Goal: Communication & Community: Answer question/provide support

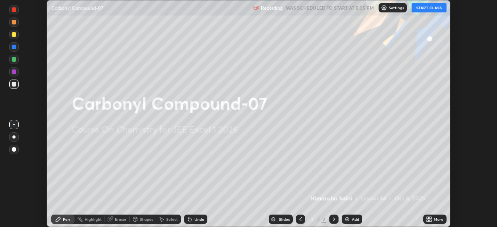
scroll to position [227, 497]
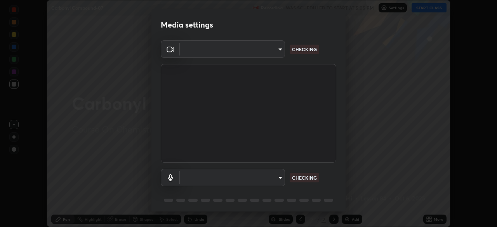
type input "6ee9b2c6c9a5678ab5214f7e96b3922f1b517bc999d2db28af292a13673a7194"
click at [275, 177] on body "Erase all Carbonyl Compound-07 Recording WAS SCHEDULED TO START AT 5:05 PM Sett…" at bounding box center [248, 113] width 497 height 227
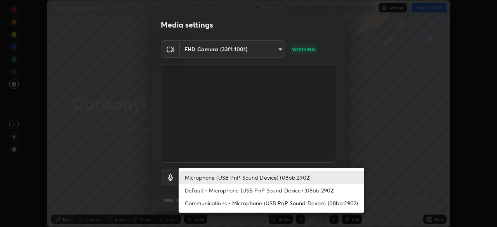
click at [280, 204] on li "Communications - Microphone (USB PnP Sound Device) (08bb:2902)" at bounding box center [272, 203] width 186 height 13
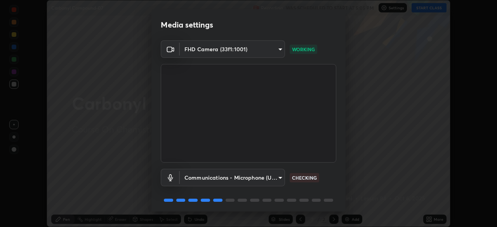
click at [275, 178] on body "Erase all Carbonyl Compound-07 Recording WAS SCHEDULED TO START AT 5:05 PM Sett…" at bounding box center [248, 113] width 497 height 227
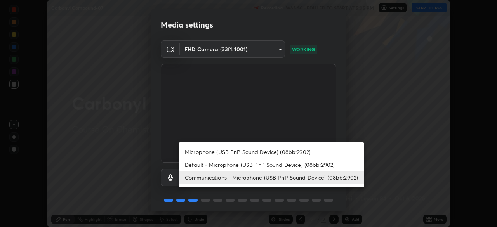
click at [293, 153] on li "Microphone (USB PnP Sound Device) (08bb:2902)" at bounding box center [272, 152] width 186 height 13
type input "d69259a39cf6ac2492a8378895a3ad9eba5f784ef6ce80e1a5d6c1c32a0e6b2d"
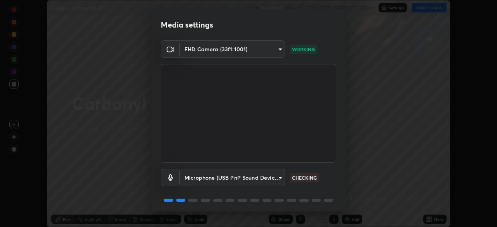
scroll to position [28, 0]
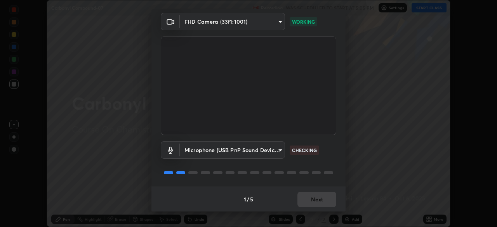
click at [319, 198] on div "1 / 5 Next" at bounding box center [248, 199] width 194 height 25
click at [316, 200] on div "1 / 5 Next" at bounding box center [248, 199] width 194 height 25
click at [316, 199] on div "1 / 5 Next" at bounding box center [248, 199] width 194 height 25
click at [323, 202] on button "Next" at bounding box center [316, 200] width 39 height 16
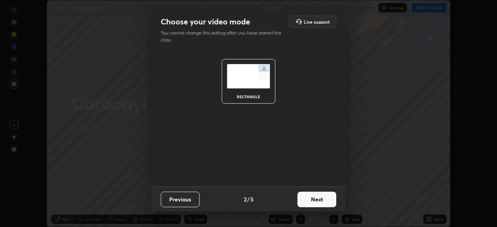
scroll to position [0, 0]
click at [328, 200] on button "Next" at bounding box center [316, 200] width 39 height 16
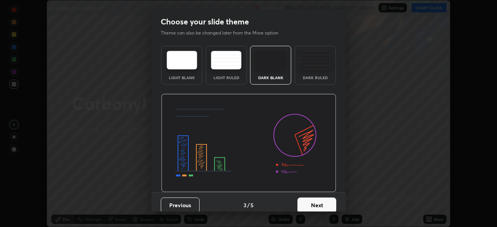
click at [324, 205] on button "Next" at bounding box center [316, 206] width 39 height 16
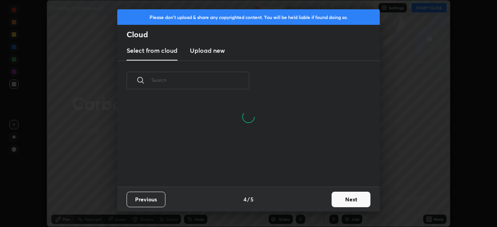
click at [359, 200] on button "Next" at bounding box center [351, 200] width 39 height 16
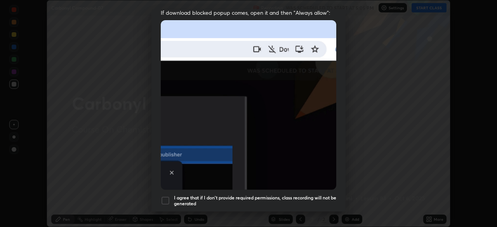
scroll to position [174, 0]
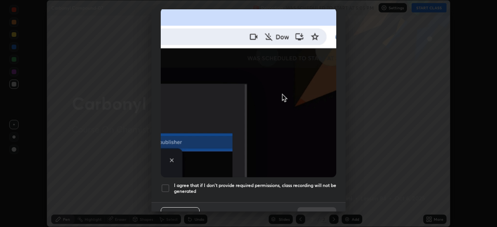
click at [164, 184] on div at bounding box center [165, 188] width 9 height 9
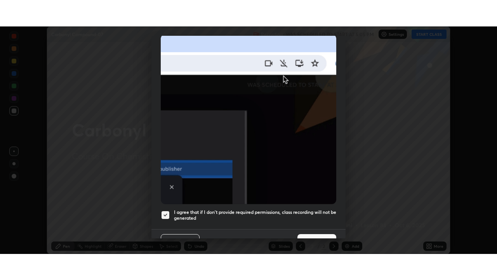
scroll to position [186, 0]
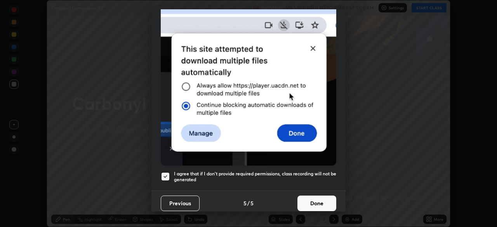
click at [322, 202] on button "Done" at bounding box center [316, 204] width 39 height 16
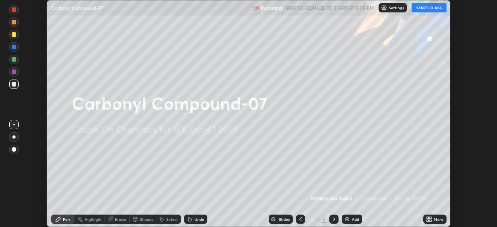
click at [434, 218] on div "More" at bounding box center [439, 219] width 10 height 4
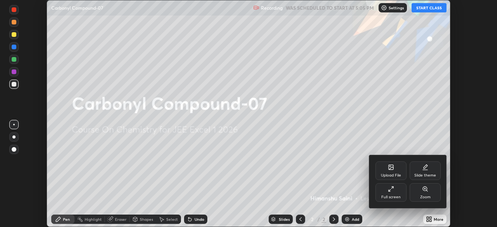
click at [400, 193] on div "Full screen" at bounding box center [390, 192] width 31 height 19
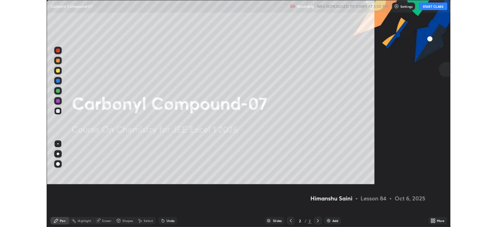
scroll to position [280, 497]
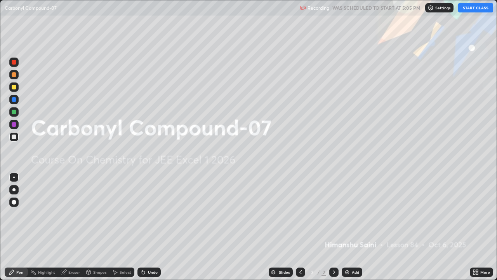
click at [478, 9] on button "START CLASS" at bounding box center [475, 7] width 35 height 9
click at [356, 227] on div "Add" at bounding box center [355, 272] width 7 height 4
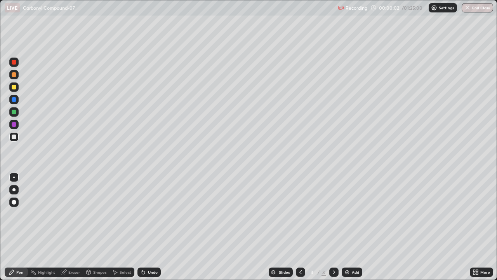
click at [17, 202] on div at bounding box center [13, 201] width 9 height 9
click at [14, 87] on div at bounding box center [14, 87] width 5 height 5
click at [12, 137] on div at bounding box center [14, 136] width 5 height 5
click at [16, 227] on div "Pen" at bounding box center [16, 271] width 23 height 9
click at [12, 88] on div at bounding box center [14, 87] width 5 height 5
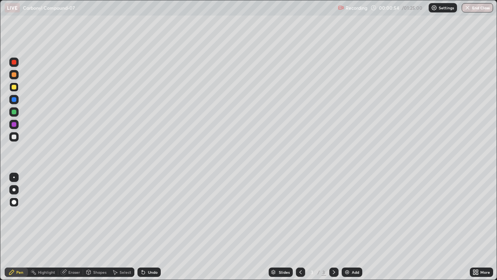
click at [149, 227] on div "Undo" at bounding box center [153, 272] width 10 height 4
click at [99, 227] on div "Shapes" at bounding box center [99, 272] width 13 height 4
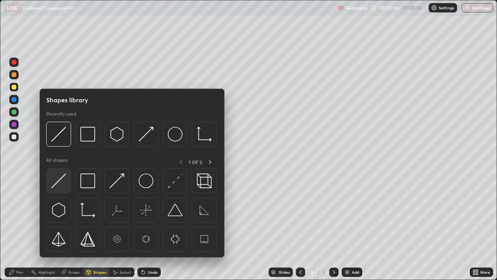
click at [66, 181] on img at bounding box center [58, 180] width 15 height 15
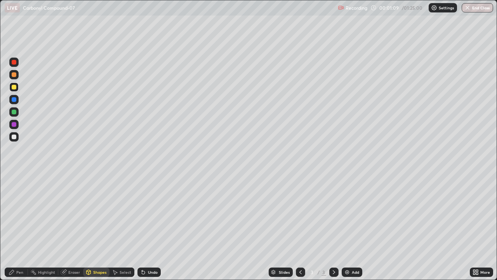
click at [17, 100] on div at bounding box center [13, 99] width 9 height 9
click at [13, 112] on div at bounding box center [14, 111] width 5 height 5
click at [20, 227] on div "Pen" at bounding box center [19, 272] width 7 height 4
click at [13, 137] on div at bounding box center [14, 136] width 5 height 5
click at [14, 100] on div at bounding box center [14, 99] width 5 height 5
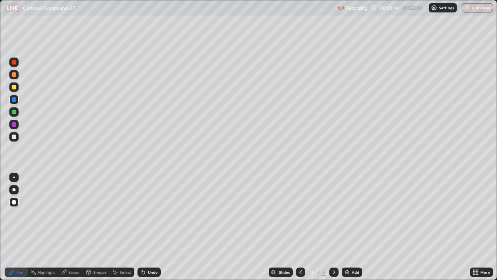
click at [154, 227] on div "Undo" at bounding box center [148, 271] width 23 height 9
click at [16, 135] on div at bounding box center [14, 136] width 5 height 5
click at [15, 90] on div at bounding box center [13, 86] width 9 height 9
click at [150, 227] on div "Undo" at bounding box center [153, 272] width 10 height 4
click at [14, 140] on div at bounding box center [13, 136] width 9 height 9
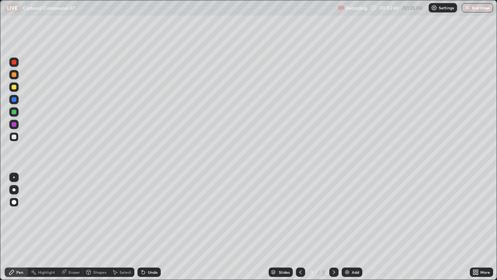
click at [14, 99] on div at bounding box center [14, 99] width 5 height 5
click at [14, 112] on div at bounding box center [14, 111] width 5 height 5
click at [70, 227] on div "Eraser" at bounding box center [74, 272] width 12 height 4
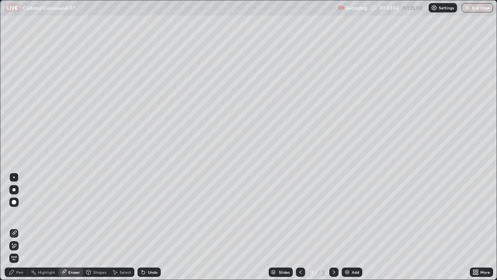
click at [24, 227] on div "Pen" at bounding box center [16, 271] width 23 height 9
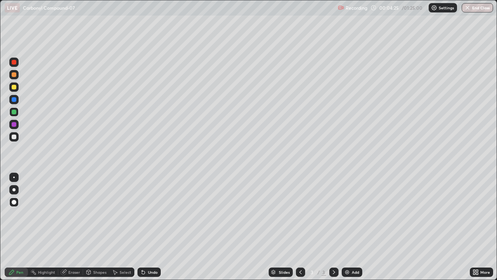
click at [351, 227] on div "Add" at bounding box center [352, 271] width 21 height 9
click at [12, 88] on div at bounding box center [14, 87] width 5 height 5
click at [13, 101] on div at bounding box center [14, 99] width 5 height 5
click at [13, 136] on div at bounding box center [14, 136] width 5 height 5
click at [148, 227] on div "Undo" at bounding box center [153, 272] width 10 height 4
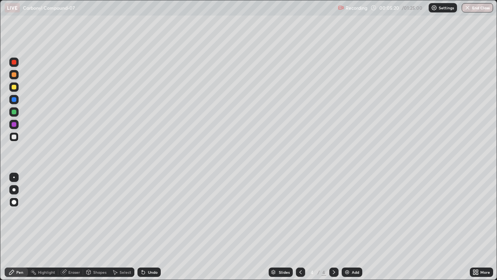
click at [13, 126] on div at bounding box center [14, 124] width 5 height 5
click at [15, 138] on div at bounding box center [14, 136] width 5 height 5
click at [354, 227] on div "Add" at bounding box center [352, 271] width 21 height 9
click at [15, 109] on div at bounding box center [13, 111] width 9 height 9
click at [13, 87] on div at bounding box center [14, 87] width 5 height 5
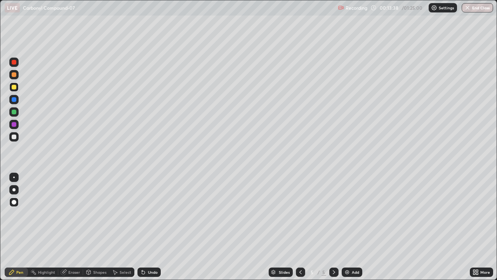
click at [350, 227] on div "Add" at bounding box center [352, 271] width 21 height 9
click at [10, 114] on div at bounding box center [13, 111] width 9 height 9
click at [13, 100] on div at bounding box center [14, 99] width 5 height 5
click at [13, 136] on div at bounding box center [14, 136] width 5 height 5
click at [137, 227] on div "Undo" at bounding box center [148, 271] width 23 height 9
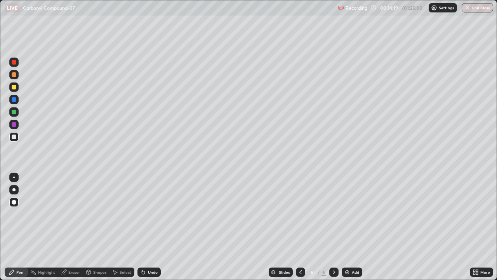
click at [149, 227] on div "Undo" at bounding box center [153, 272] width 10 height 4
click at [151, 227] on div "Undo" at bounding box center [153, 272] width 10 height 4
click at [152, 227] on div "Undo" at bounding box center [153, 272] width 10 height 4
click at [155, 227] on div "Undo" at bounding box center [153, 272] width 10 height 4
click at [350, 227] on div "Add" at bounding box center [352, 271] width 21 height 9
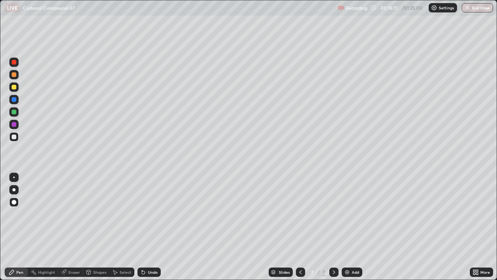
click at [13, 87] on div at bounding box center [14, 87] width 5 height 5
click at [300, 227] on icon at bounding box center [300, 272] width 6 height 6
click at [333, 227] on icon at bounding box center [334, 272] width 2 height 4
click at [331, 227] on icon at bounding box center [334, 272] width 6 height 6
click at [349, 227] on img at bounding box center [347, 272] width 6 height 6
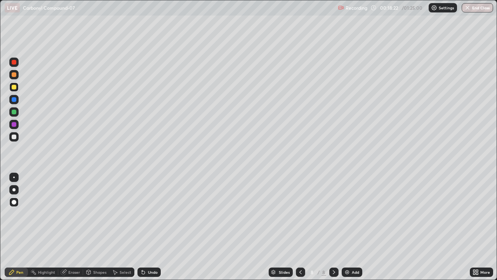
click at [14, 75] on div at bounding box center [14, 74] width 5 height 5
click at [14, 137] on div at bounding box center [14, 136] width 5 height 5
click at [96, 227] on div "Shapes" at bounding box center [99, 272] width 13 height 4
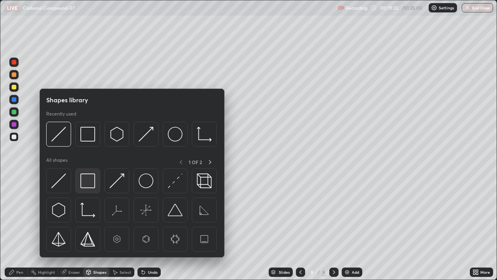
click at [80, 186] on div at bounding box center [87, 180] width 25 height 25
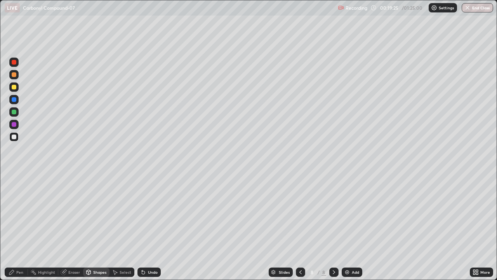
click at [14, 227] on icon at bounding box center [12, 272] width 6 height 6
click at [14, 112] on div at bounding box center [14, 111] width 5 height 5
click at [149, 227] on div "Undo" at bounding box center [153, 272] width 10 height 4
click at [125, 227] on div "Select" at bounding box center [126, 272] width 12 height 4
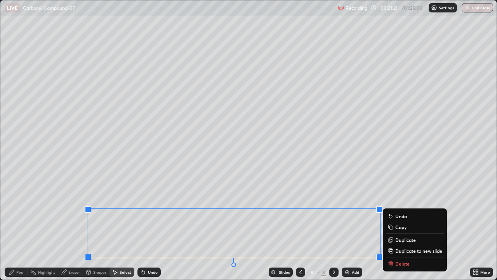
click at [411, 227] on p "Duplicate to new slide" at bounding box center [418, 250] width 47 height 6
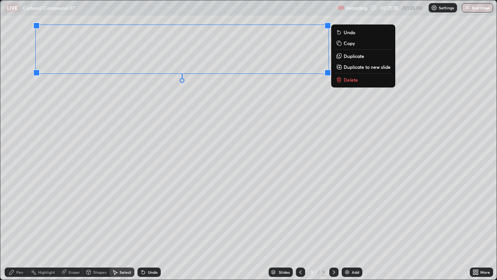
click at [62, 227] on div "0 ° Undo Copy Duplicate Duplicate to new slide Delete" at bounding box center [248, 139] width 496 height 279
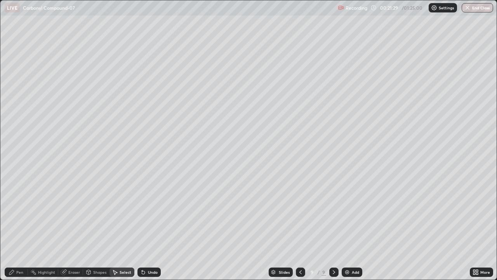
click at [22, 227] on div "Pen" at bounding box center [19, 272] width 7 height 4
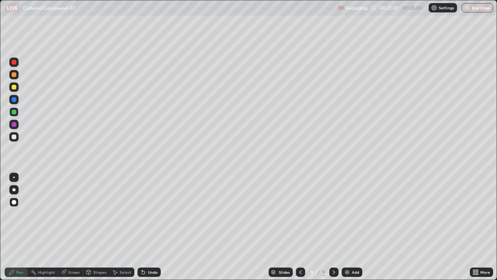
click at [13, 87] on div at bounding box center [14, 87] width 5 height 5
click at [76, 227] on div "Eraser" at bounding box center [74, 272] width 12 height 4
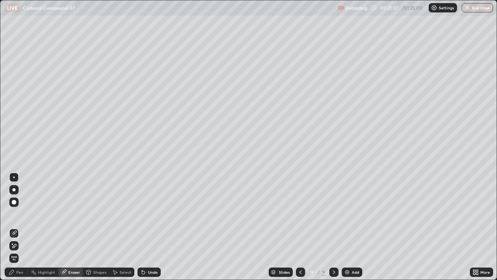
click at [20, 227] on div "Pen" at bounding box center [16, 271] width 23 height 9
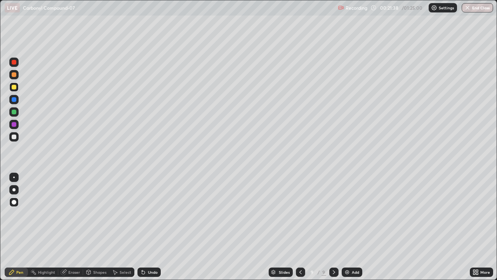
click at [124, 227] on div "Select" at bounding box center [126, 272] width 12 height 4
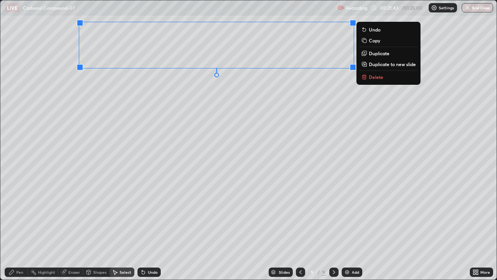
click at [208, 100] on div "0 ° Undo Copy Duplicate Duplicate to new slide Delete" at bounding box center [248, 139] width 496 height 279
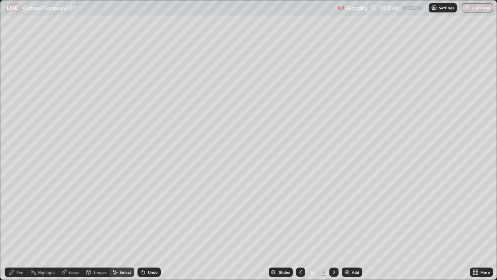
click at [21, 227] on div "Pen" at bounding box center [19, 272] width 7 height 4
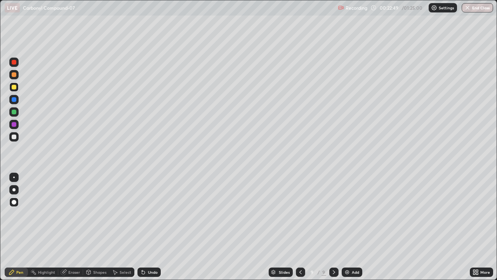
click at [12, 112] on div at bounding box center [14, 111] width 5 height 5
click at [300, 227] on icon at bounding box center [300, 272] width 6 height 6
click at [298, 227] on icon at bounding box center [300, 272] width 6 height 6
click at [300, 227] on icon at bounding box center [300, 272] width 6 height 6
click at [299, 227] on icon at bounding box center [300, 272] width 2 height 4
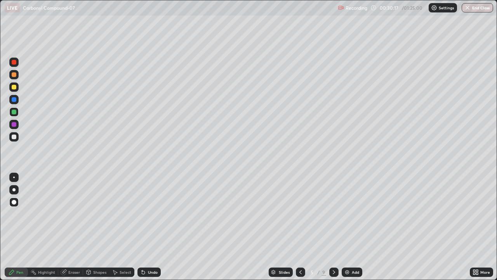
click at [13, 137] on div at bounding box center [14, 136] width 5 height 5
click at [13, 133] on div at bounding box center [13, 136] width 9 height 9
click at [23, 227] on div "Pen" at bounding box center [19, 272] width 7 height 4
click at [483, 227] on div "More" at bounding box center [485, 272] width 10 height 4
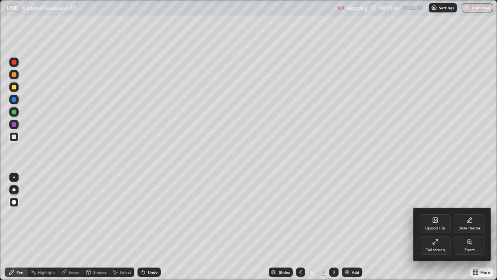
click at [433, 227] on icon at bounding box center [435, 241] width 6 height 6
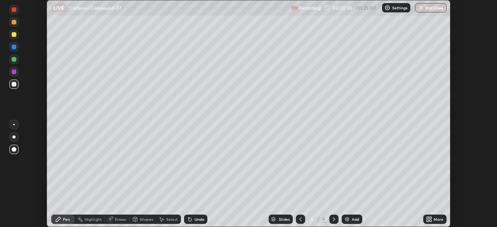
scroll to position [38599, 38329]
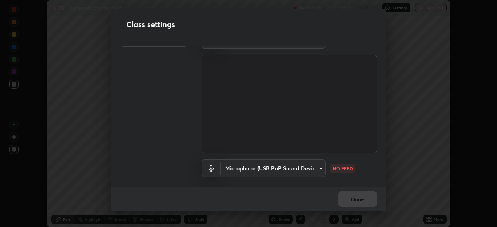
scroll to position [35, 0]
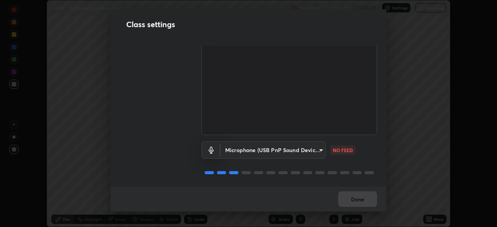
click at [315, 149] on body "Erase all LIVE Carbonyl Compound-07 Recording 00:31:19 / 01:25:00 Settings End …" at bounding box center [248, 113] width 497 height 227
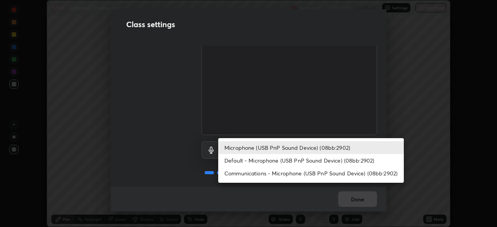
click at [317, 175] on li "Communications - Microphone (USB PnP Sound Device) (08bb:2902)" at bounding box center [311, 173] width 186 height 13
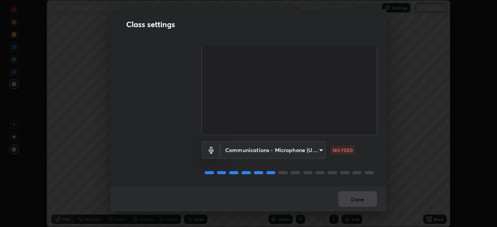
click at [310, 148] on body "Erase all LIVE Carbonyl Compound-07 Recording 00:31:20 / 01:25:00 Settings End …" at bounding box center [248, 113] width 497 height 227
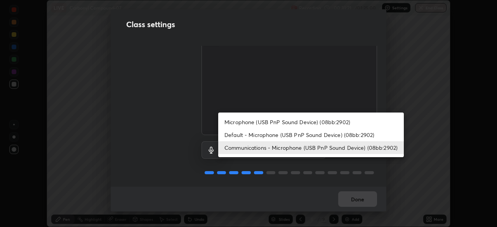
click at [317, 122] on li "Microphone (USB PnP Sound Device) (08bb:2902)" at bounding box center [311, 122] width 186 height 13
type input "d69259a39cf6ac2492a8378895a3ad9eba5f784ef6ce80e1a5d6c1c32a0e6b2d"
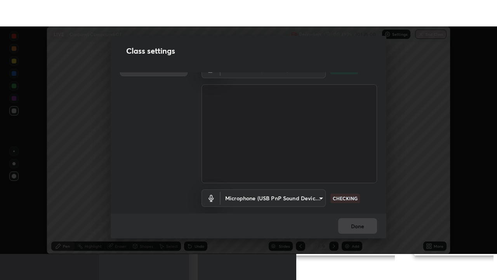
scroll to position [0, 0]
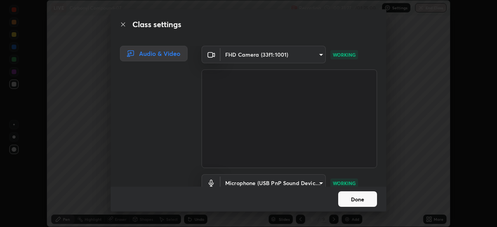
click at [359, 201] on button "Done" at bounding box center [357, 199] width 39 height 16
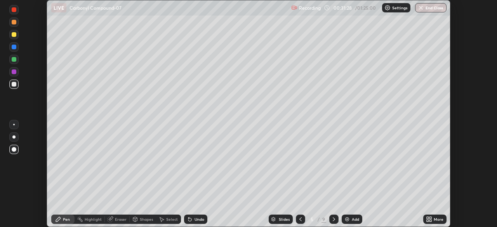
click at [430, 217] on icon at bounding box center [430, 218] width 2 height 2
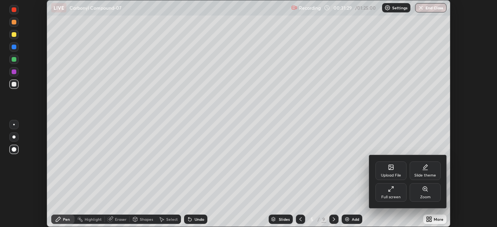
click at [395, 193] on div "Full screen" at bounding box center [390, 192] width 31 height 19
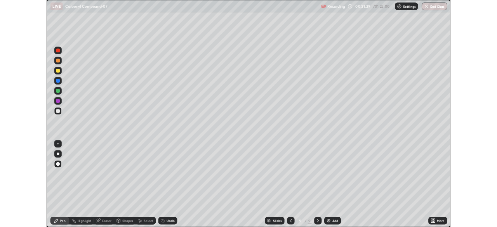
scroll to position [280, 497]
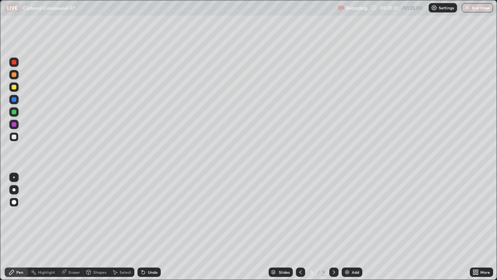
click at [17, 114] on div at bounding box center [13, 111] width 9 height 9
click at [15, 138] on div at bounding box center [14, 136] width 5 height 5
click at [14, 112] on div at bounding box center [14, 111] width 5 height 5
click at [146, 227] on div "Undo" at bounding box center [148, 271] width 23 height 9
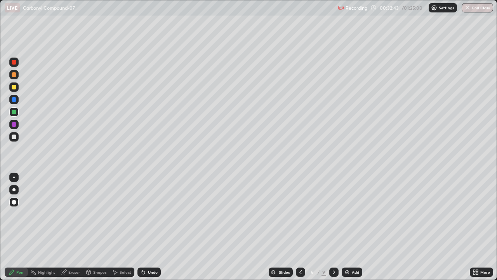
click at [146, 227] on div "Undo" at bounding box center [148, 271] width 23 height 9
click at [148, 227] on div "Undo" at bounding box center [153, 272] width 10 height 4
click at [146, 227] on div "Undo" at bounding box center [148, 271] width 23 height 9
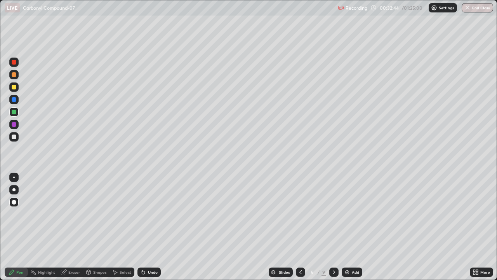
click at [148, 227] on div "Undo" at bounding box center [153, 272] width 10 height 4
click at [156, 227] on div "Undo" at bounding box center [148, 271] width 23 height 9
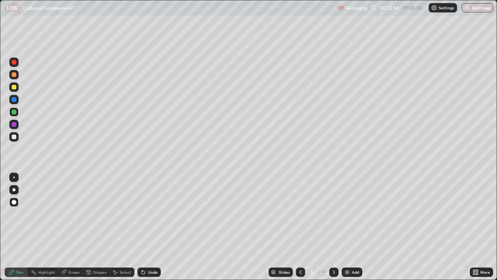
click at [149, 227] on div "Undo" at bounding box center [153, 272] width 10 height 4
click at [148, 227] on div "Undo" at bounding box center [153, 272] width 10 height 4
click at [142, 227] on icon at bounding box center [143, 272] width 3 height 3
click at [72, 227] on div "Eraser" at bounding box center [74, 272] width 12 height 4
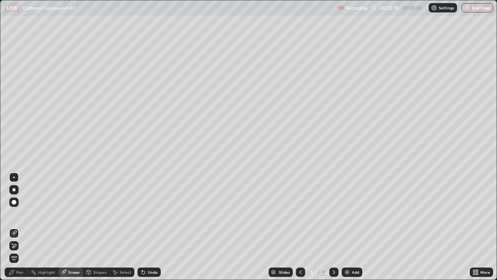
click at [12, 227] on div "Pen" at bounding box center [16, 271] width 23 height 9
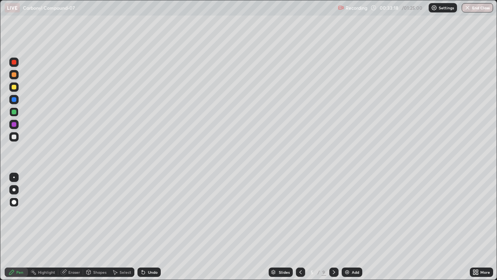
click at [12, 227] on div "Pen" at bounding box center [16, 271] width 23 height 9
click at [333, 227] on icon at bounding box center [334, 272] width 6 height 6
click at [14, 136] on div at bounding box center [14, 136] width 5 height 5
click at [15, 139] on div at bounding box center [13, 136] width 9 height 9
click at [15, 99] on div at bounding box center [14, 99] width 5 height 5
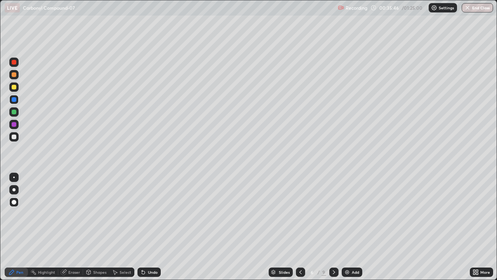
click at [12, 87] on div at bounding box center [14, 87] width 5 height 5
click at [12, 101] on div at bounding box center [13, 99] width 9 height 9
click at [13, 89] on div at bounding box center [14, 87] width 5 height 5
click at [14, 138] on div at bounding box center [14, 136] width 5 height 5
click at [14, 124] on div at bounding box center [14, 124] width 5 height 5
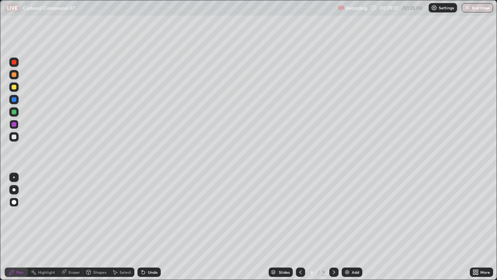
click at [333, 227] on icon at bounding box center [334, 272] width 6 height 6
click at [14, 137] on div at bounding box center [14, 136] width 5 height 5
click at [16, 89] on div at bounding box center [14, 87] width 5 height 5
click at [151, 227] on div "Undo" at bounding box center [153, 272] width 10 height 4
click at [153, 227] on div "Undo" at bounding box center [153, 272] width 10 height 4
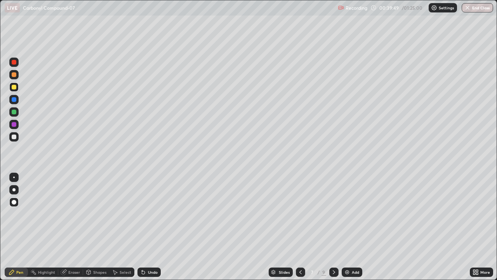
click at [14, 139] on div at bounding box center [14, 136] width 5 height 5
click at [11, 74] on div at bounding box center [13, 74] width 9 height 9
click at [14, 137] on div at bounding box center [14, 136] width 5 height 5
click at [13, 100] on div at bounding box center [14, 99] width 5 height 5
click at [14, 89] on div at bounding box center [14, 87] width 5 height 5
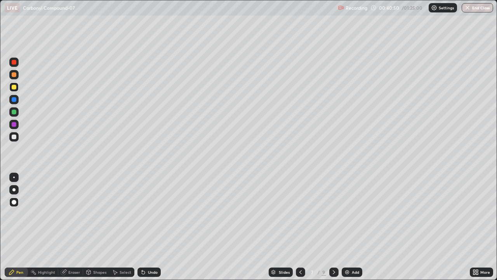
click at [12, 137] on div at bounding box center [14, 136] width 5 height 5
click at [14, 137] on div at bounding box center [14, 136] width 5 height 5
click at [12, 124] on div at bounding box center [14, 124] width 5 height 5
click at [13, 112] on div at bounding box center [14, 111] width 5 height 5
click at [148, 227] on div "Undo" at bounding box center [153, 272] width 10 height 4
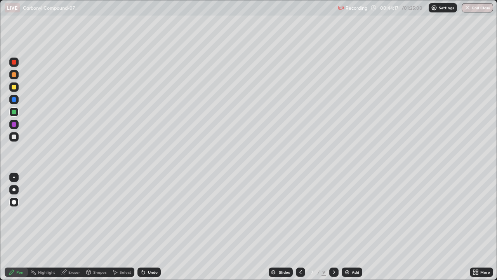
click at [333, 227] on icon at bounding box center [334, 272] width 6 height 6
click at [12, 137] on div at bounding box center [14, 136] width 5 height 5
click at [14, 127] on div at bounding box center [13, 124] width 9 height 9
click at [15, 137] on div at bounding box center [14, 136] width 5 height 5
click at [12, 122] on div at bounding box center [14, 124] width 5 height 5
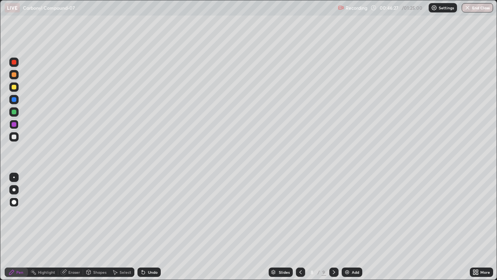
click at [17, 137] on div at bounding box center [13, 136] width 9 height 9
click at [334, 227] on icon at bounding box center [334, 272] width 6 height 6
click at [67, 227] on div "Eraser" at bounding box center [70, 271] width 25 height 9
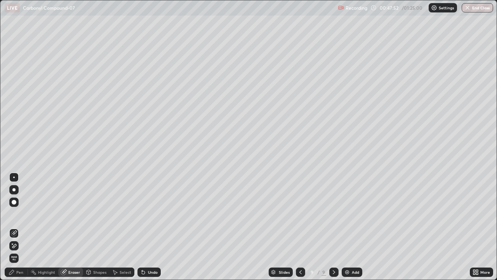
click at [16, 227] on div "Pen" at bounding box center [16, 271] width 23 height 9
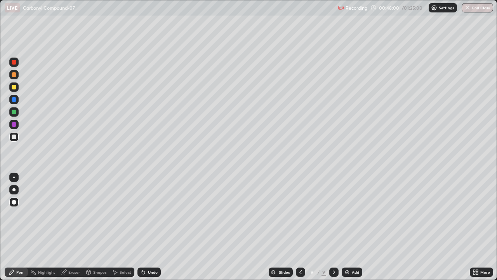
click at [68, 227] on div "Eraser" at bounding box center [74, 272] width 12 height 4
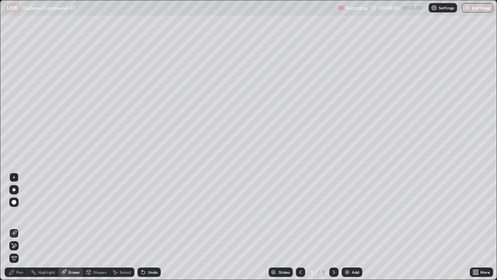
click at [17, 227] on div "Pen" at bounding box center [19, 272] width 7 height 4
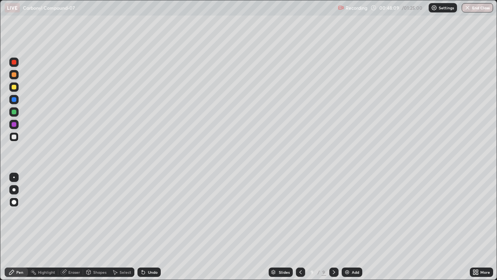
click at [146, 227] on div "Undo" at bounding box center [148, 271] width 23 height 9
click at [148, 227] on div "Undo" at bounding box center [153, 272] width 10 height 4
click at [147, 227] on div "Undo" at bounding box center [148, 271] width 23 height 9
click at [13, 98] on div at bounding box center [14, 99] width 5 height 5
click at [14, 113] on div at bounding box center [14, 111] width 5 height 5
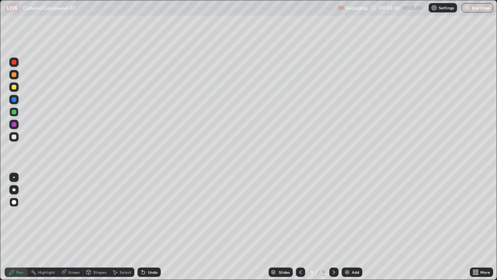
click at [350, 227] on div "Add" at bounding box center [352, 271] width 21 height 9
click at [11, 137] on div at bounding box center [13, 136] width 9 height 9
click at [124, 227] on div "Select" at bounding box center [126, 272] width 12 height 4
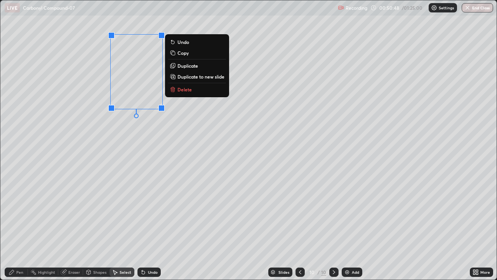
click at [189, 67] on p "Duplicate" at bounding box center [187, 66] width 21 height 6
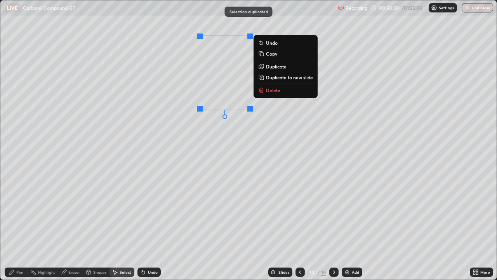
click at [276, 69] on p "Duplicate" at bounding box center [276, 66] width 21 height 6
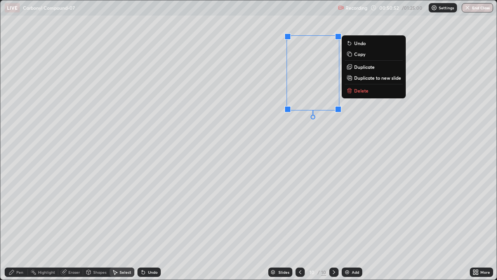
click at [359, 69] on p "Duplicate" at bounding box center [364, 67] width 21 height 6
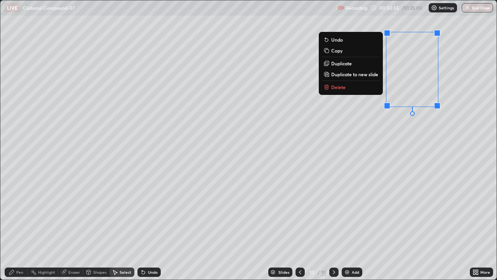
click at [20, 227] on div "Pen" at bounding box center [19, 272] width 7 height 4
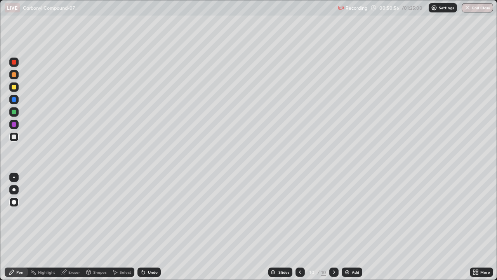
click at [12, 99] on div at bounding box center [14, 99] width 5 height 5
click at [18, 138] on div at bounding box center [13, 136] width 9 height 9
click at [12, 88] on div at bounding box center [14, 87] width 5 height 5
click at [149, 227] on div "Undo" at bounding box center [153, 272] width 10 height 4
click at [152, 227] on div "Undo" at bounding box center [153, 272] width 10 height 4
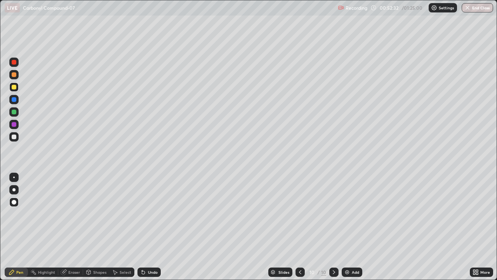
click at [13, 137] on div at bounding box center [14, 136] width 5 height 5
click at [15, 125] on div at bounding box center [14, 124] width 5 height 5
click at [12, 139] on div at bounding box center [13, 136] width 9 height 9
click at [352, 227] on div "Add" at bounding box center [355, 272] width 7 height 4
click at [13, 87] on div at bounding box center [14, 87] width 5 height 5
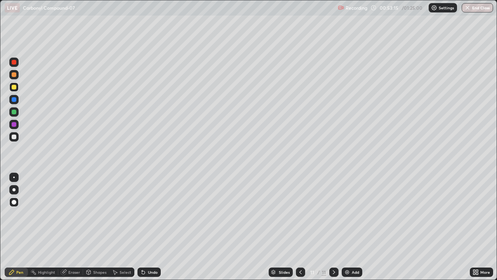
click at [15, 75] on div at bounding box center [14, 74] width 5 height 5
click at [15, 100] on div at bounding box center [14, 99] width 5 height 5
click at [16, 113] on div at bounding box center [14, 111] width 5 height 5
click at [151, 227] on div "Undo" at bounding box center [153, 272] width 10 height 4
click at [152, 227] on div "Undo" at bounding box center [153, 272] width 10 height 4
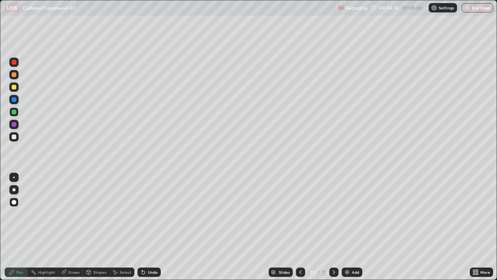
click at [10, 87] on div at bounding box center [13, 86] width 9 height 9
click at [148, 227] on div "Undo" at bounding box center [148, 271] width 23 height 9
click at [151, 227] on div "Undo" at bounding box center [153, 272] width 10 height 4
click at [23, 227] on div "Pen" at bounding box center [19, 272] width 7 height 4
click at [13, 137] on div at bounding box center [14, 136] width 5 height 5
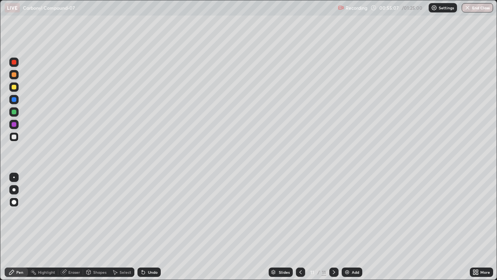
click at [152, 227] on div "Undo" at bounding box center [153, 272] width 10 height 4
click at [151, 227] on div "Undo" at bounding box center [153, 272] width 10 height 4
click at [152, 227] on div "Undo" at bounding box center [153, 272] width 10 height 4
click at [151, 227] on div "Undo" at bounding box center [148, 271] width 23 height 9
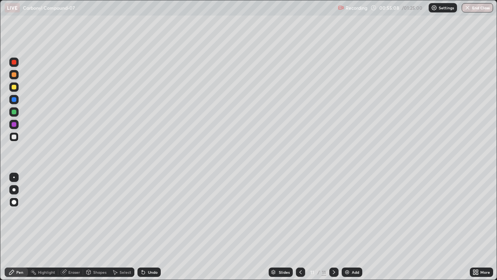
click at [150, 227] on div "Undo" at bounding box center [148, 271] width 23 height 9
click at [149, 227] on div "Undo" at bounding box center [148, 271] width 23 height 9
click at [148, 227] on div "Undo" at bounding box center [153, 272] width 10 height 4
click at [14, 113] on div at bounding box center [14, 111] width 5 height 5
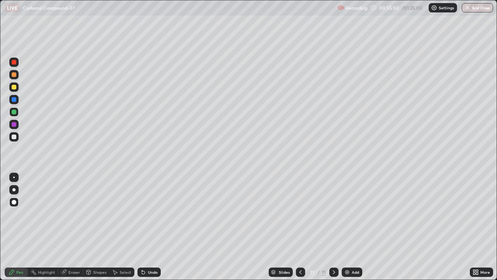
click at [15, 138] on div at bounding box center [14, 136] width 5 height 5
click at [10, 88] on div at bounding box center [13, 86] width 9 height 9
click at [13, 99] on div at bounding box center [14, 99] width 5 height 5
click at [11, 88] on div at bounding box center [13, 86] width 9 height 9
click at [10, 89] on div at bounding box center [13, 86] width 9 height 9
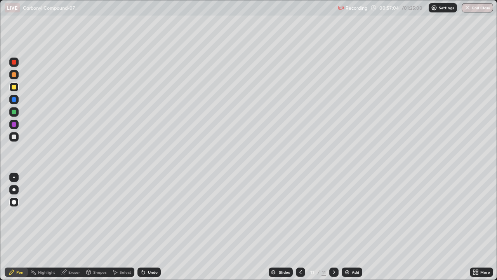
click at [13, 124] on div at bounding box center [14, 124] width 5 height 5
click at [15, 136] on div at bounding box center [14, 136] width 5 height 5
click at [69, 227] on div "Eraser" at bounding box center [70, 271] width 25 height 9
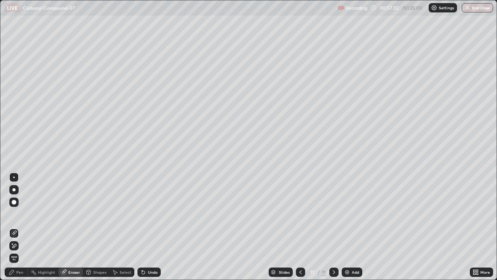
click at [20, 227] on div "Pen" at bounding box center [19, 272] width 7 height 4
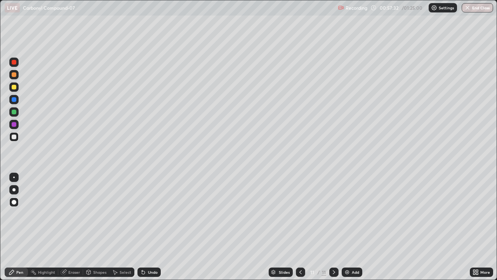
click at [14, 87] on div at bounding box center [14, 87] width 5 height 5
click at [10, 101] on div at bounding box center [13, 99] width 9 height 9
click at [20, 227] on div "Pen" at bounding box center [19, 272] width 7 height 4
click at [14, 112] on div at bounding box center [14, 111] width 5 height 5
click at [15, 138] on div at bounding box center [14, 136] width 5 height 5
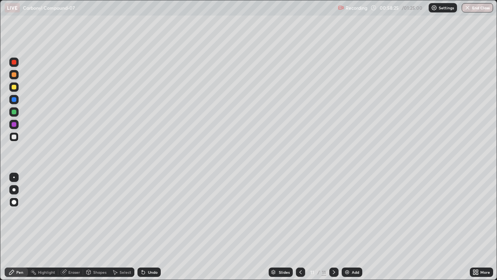
click at [73, 227] on div "Eraser" at bounding box center [70, 271] width 25 height 9
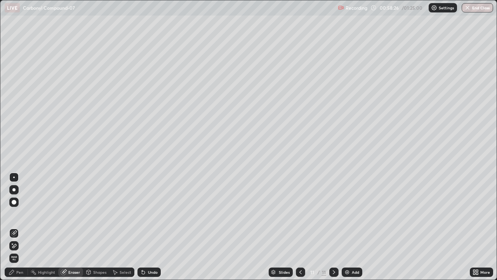
click at [14, 227] on icon at bounding box center [12, 272] width 6 height 6
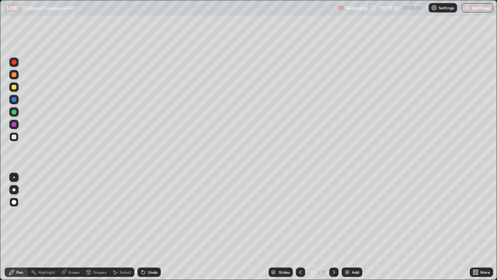
click at [13, 140] on div at bounding box center [13, 136] width 9 height 9
click at [12, 89] on div at bounding box center [13, 86] width 9 height 9
click at [124, 227] on div "Select" at bounding box center [121, 272] width 25 height 16
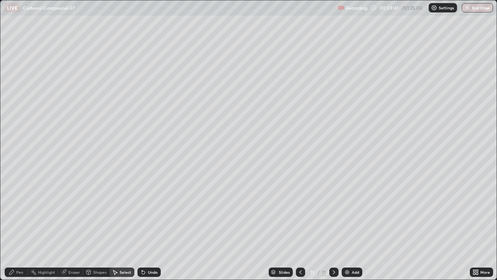
click at [16, 227] on div "Pen" at bounding box center [16, 271] width 23 height 9
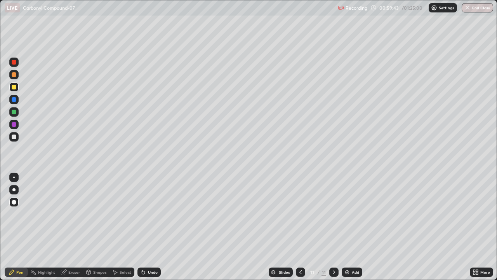
click at [14, 75] on div at bounding box center [14, 74] width 5 height 5
click at [13, 137] on div at bounding box center [14, 136] width 5 height 5
click at [300, 227] on icon at bounding box center [300, 272] width 6 height 6
click at [333, 227] on icon at bounding box center [334, 272] width 6 height 6
click at [299, 227] on icon at bounding box center [300, 272] width 6 height 6
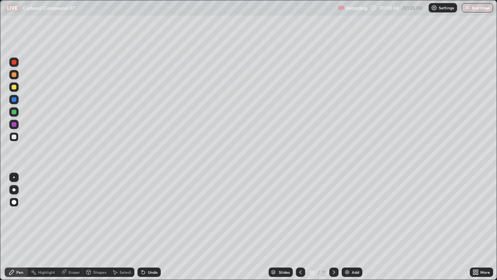
click at [300, 227] on icon at bounding box center [300, 272] width 6 height 6
click at [301, 227] on icon at bounding box center [300, 272] width 6 height 6
click at [333, 227] on icon at bounding box center [334, 272] width 6 height 6
click at [13, 137] on div at bounding box center [14, 136] width 5 height 5
click at [11, 86] on div at bounding box center [13, 86] width 9 height 9
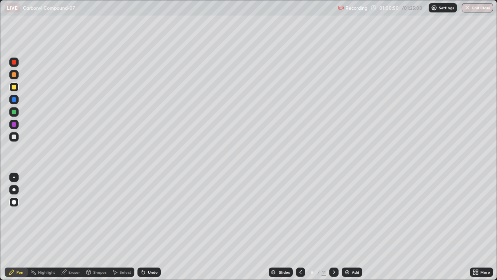
click at [12, 75] on div at bounding box center [14, 74] width 5 height 5
click at [15, 227] on div "Pen" at bounding box center [16, 271] width 23 height 9
click at [14, 125] on div at bounding box center [14, 124] width 5 height 5
click at [17, 87] on div at bounding box center [13, 86] width 9 height 9
click at [477, 227] on icon at bounding box center [477, 270] width 2 height 2
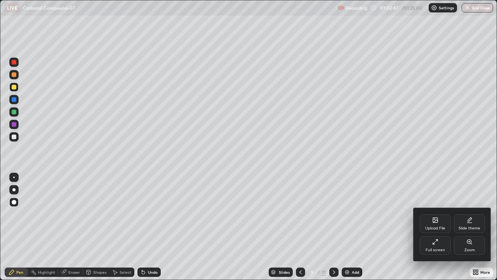
click at [428, 227] on div "Full screen" at bounding box center [435, 245] width 31 height 19
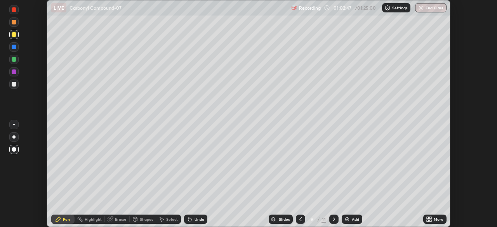
scroll to position [38599, 38329]
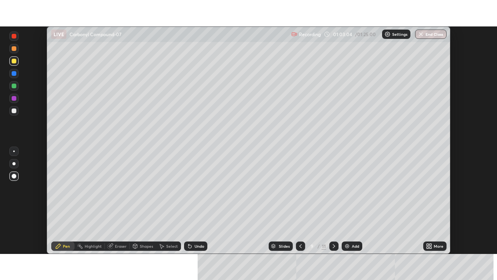
scroll to position [227, 497]
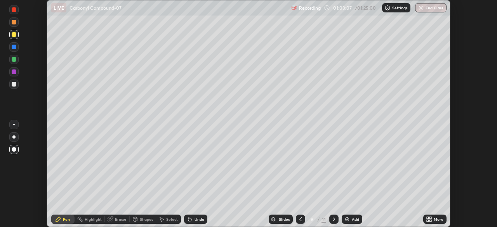
click at [434, 221] on div "More" at bounding box center [439, 219] width 10 height 4
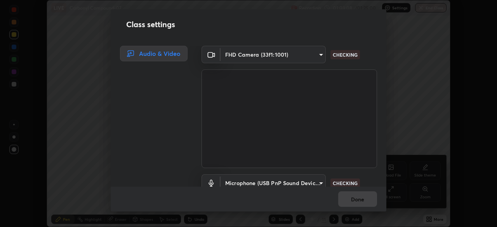
click at [397, 226] on div "Class settings Audio & Video FHD Camera (33f1:1001) 6ee9b2c6c9a5678ab5214f7e96b…" at bounding box center [248, 113] width 497 height 227
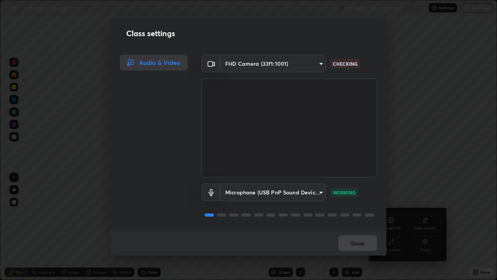
scroll to position [1, 0]
click at [361, 227] on button "Done" at bounding box center [357, 243] width 39 height 16
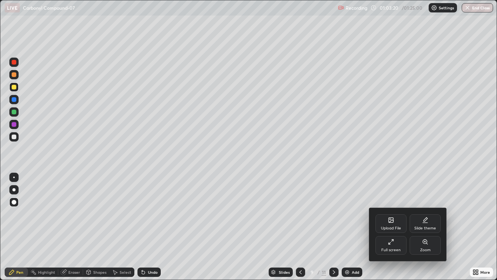
click at [356, 227] on div at bounding box center [248, 140] width 497 height 280
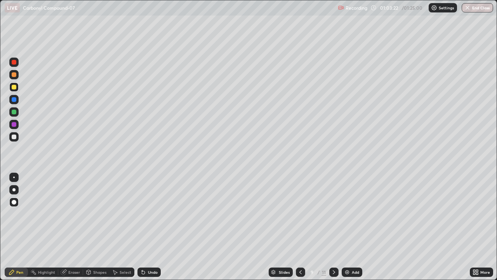
click at [333, 227] on icon at bounding box center [334, 272] width 6 height 6
click at [332, 227] on icon at bounding box center [334, 272] width 6 height 6
click at [333, 227] on icon at bounding box center [334, 272] width 6 height 6
click at [333, 227] on icon at bounding box center [334, 272] width 2 height 4
click at [352, 227] on div "Add" at bounding box center [355, 272] width 7 height 4
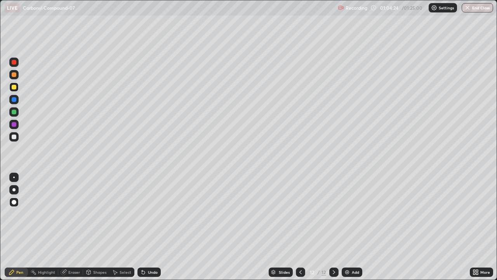
click at [300, 227] on icon at bounding box center [300, 272] width 6 height 6
click at [334, 227] on icon at bounding box center [334, 272] width 6 height 6
click at [299, 227] on icon at bounding box center [300, 272] width 2 height 4
click at [333, 227] on icon at bounding box center [334, 272] width 6 height 6
click at [12, 139] on div at bounding box center [14, 136] width 5 height 5
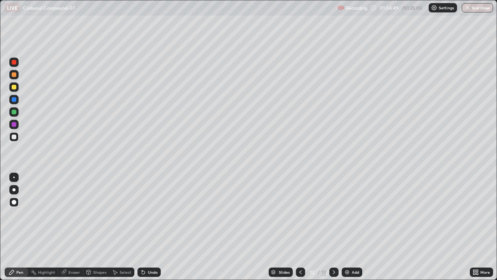
click at [299, 227] on icon at bounding box center [300, 272] width 6 height 6
click at [333, 227] on icon at bounding box center [334, 272] width 6 height 6
click at [16, 227] on div "Pen" at bounding box center [16, 271] width 23 height 9
click at [10, 89] on div at bounding box center [13, 86] width 9 height 9
click at [301, 227] on icon at bounding box center [300, 272] width 6 height 6
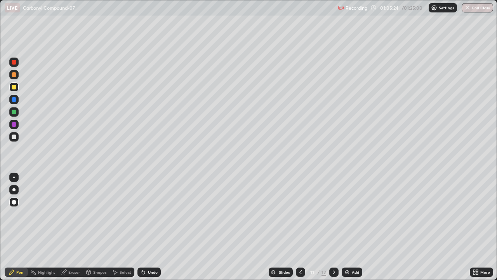
click at [334, 227] on icon at bounding box center [334, 272] width 6 height 6
click at [300, 227] on icon at bounding box center [300, 272] width 2 height 4
click at [333, 227] on icon at bounding box center [334, 272] width 6 height 6
click at [15, 227] on div "Pen" at bounding box center [16, 271] width 23 height 9
click at [12, 112] on div at bounding box center [14, 111] width 5 height 5
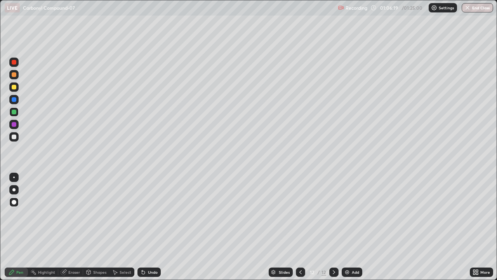
click at [148, 227] on div "Undo" at bounding box center [153, 272] width 10 height 4
click at [146, 227] on div "Undo" at bounding box center [148, 271] width 23 height 9
click at [144, 227] on div "Undo" at bounding box center [147, 272] width 26 height 16
click at [146, 227] on div "Undo" at bounding box center [148, 271] width 23 height 9
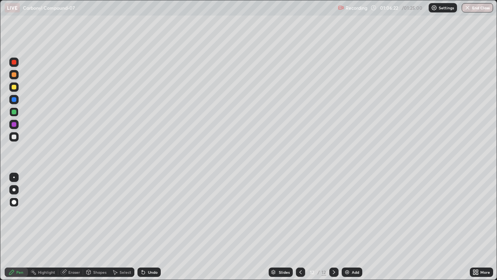
click at [146, 227] on div "Undo" at bounding box center [148, 271] width 23 height 9
click at [144, 227] on icon at bounding box center [143, 272] width 6 height 6
click at [14, 86] on div at bounding box center [14, 87] width 5 height 5
click at [13, 111] on div at bounding box center [14, 111] width 5 height 5
click at [11, 140] on div at bounding box center [13, 136] width 9 height 9
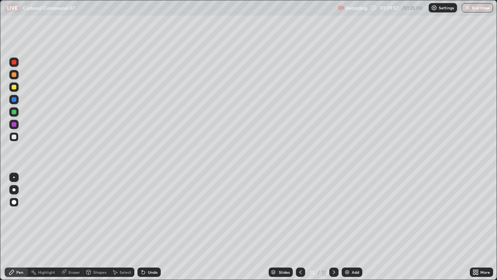
click at [299, 227] on icon at bounding box center [300, 272] width 6 height 6
click at [332, 227] on icon at bounding box center [334, 272] width 6 height 6
click at [353, 227] on div "Add" at bounding box center [355, 272] width 7 height 4
click at [296, 227] on div at bounding box center [300, 271] width 9 height 9
click at [331, 227] on icon at bounding box center [334, 272] width 6 height 6
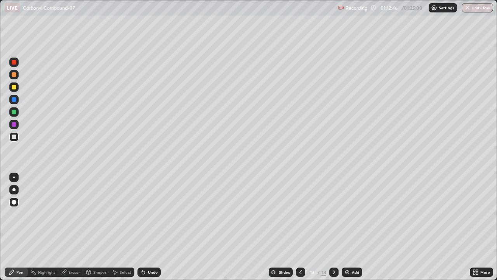
click at [299, 227] on icon at bounding box center [300, 272] width 6 height 6
click at [332, 227] on icon at bounding box center [334, 272] width 6 height 6
click at [14, 100] on div at bounding box center [14, 99] width 5 height 5
click at [14, 112] on div at bounding box center [14, 111] width 5 height 5
click at [13, 88] on div at bounding box center [14, 87] width 5 height 5
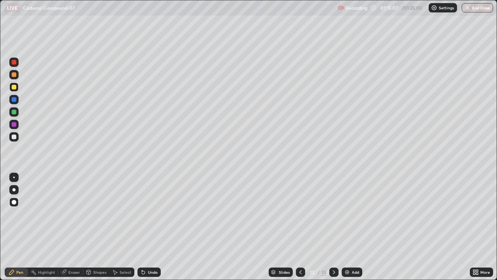
click at [14, 137] on div at bounding box center [14, 136] width 5 height 5
click at [350, 227] on div "Add" at bounding box center [352, 271] width 21 height 9
click at [281, 227] on div "Slides" at bounding box center [284, 272] width 11 height 4
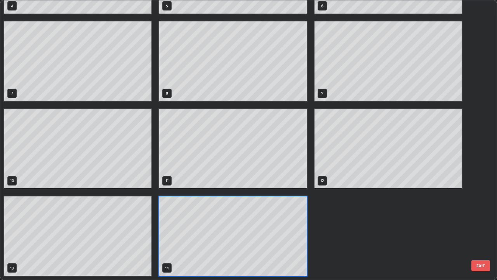
scroll to position [276, 492]
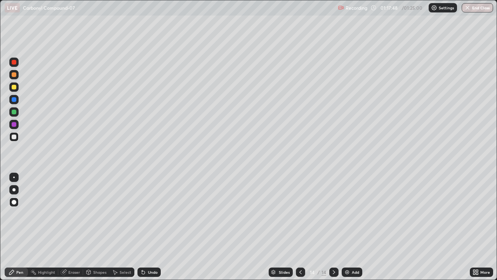
click at [348, 227] on img at bounding box center [347, 272] width 6 height 6
click at [12, 113] on div at bounding box center [13, 111] width 9 height 9
click at [299, 227] on icon at bounding box center [300, 272] width 6 height 6
click at [333, 227] on icon at bounding box center [334, 272] width 6 height 6
click at [14, 86] on div at bounding box center [14, 87] width 5 height 5
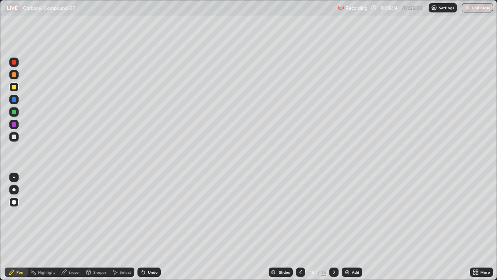
click at [151, 227] on div "Undo" at bounding box center [153, 272] width 10 height 4
click at [154, 227] on div "Undo" at bounding box center [153, 272] width 10 height 4
click at [299, 227] on icon at bounding box center [300, 272] width 6 height 6
click at [300, 227] on icon at bounding box center [300, 272] width 6 height 6
click at [304, 227] on div at bounding box center [300, 271] width 9 height 9
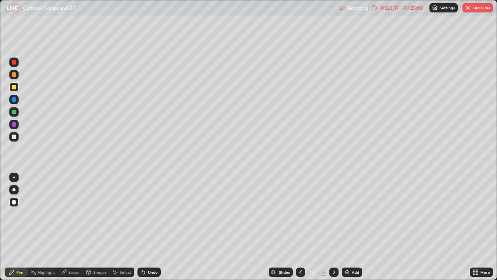
click at [333, 227] on icon at bounding box center [334, 272] width 6 height 6
click at [413, 7] on div "/ 01:25:00" at bounding box center [413, 7] width 24 height 5
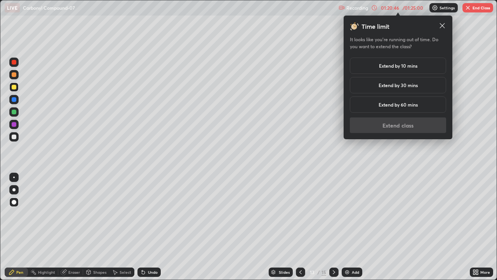
click at [411, 69] on div "Extend by 10 mins" at bounding box center [398, 65] width 96 height 16
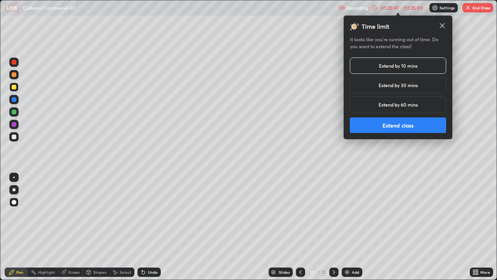
click at [403, 126] on button "Extend class" at bounding box center [398, 125] width 96 height 16
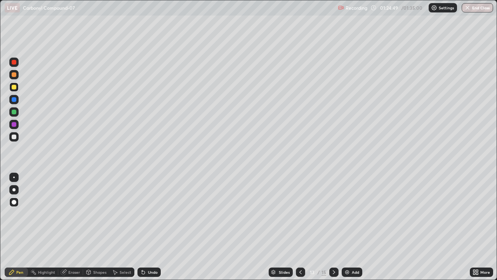
click at [14, 137] on div at bounding box center [14, 136] width 5 height 5
click at [14, 89] on div at bounding box center [14, 87] width 5 height 5
click at [14, 137] on div at bounding box center [14, 136] width 5 height 5
click at [12, 125] on div at bounding box center [14, 124] width 5 height 5
click at [17, 140] on div at bounding box center [13, 136] width 9 height 9
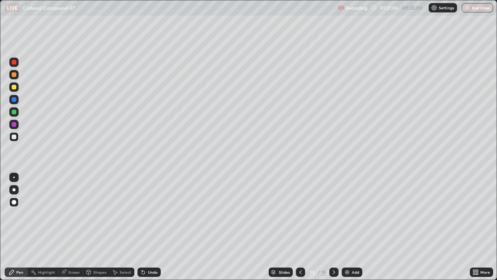
click at [333, 227] on icon at bounding box center [334, 272] width 6 height 6
click at [13, 123] on div at bounding box center [14, 124] width 5 height 5
click at [13, 87] on div at bounding box center [14, 87] width 5 height 5
click at [15, 227] on div "Pen" at bounding box center [16, 271] width 23 height 9
click at [13, 137] on div at bounding box center [14, 136] width 5 height 5
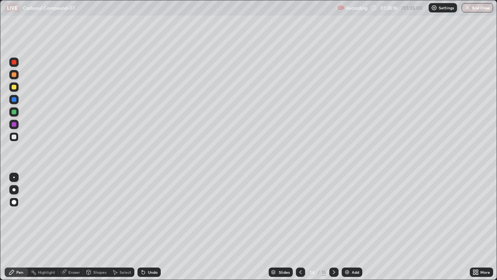
click at [12, 112] on div at bounding box center [14, 111] width 5 height 5
click at [332, 227] on icon at bounding box center [334, 272] width 6 height 6
click at [11, 136] on div at bounding box center [13, 136] width 9 height 9
click at [14, 124] on div at bounding box center [14, 124] width 5 height 5
click at [70, 227] on div "Eraser" at bounding box center [74, 272] width 12 height 4
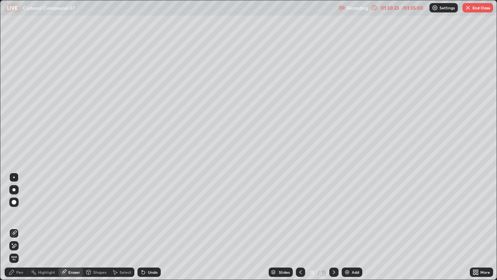
click at [20, 227] on div "Pen" at bounding box center [19, 272] width 7 height 4
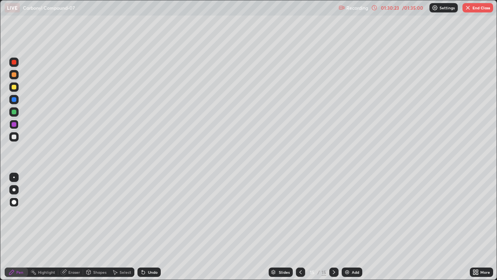
click at [19, 227] on div "Pen" at bounding box center [19, 272] width 7 height 4
click at [13, 139] on div at bounding box center [13, 136] width 9 height 9
click at [10, 112] on div at bounding box center [13, 111] width 9 height 9
click at [21, 227] on div "Pen" at bounding box center [19, 272] width 7 height 4
click at [351, 227] on div "Add" at bounding box center [352, 271] width 21 height 9
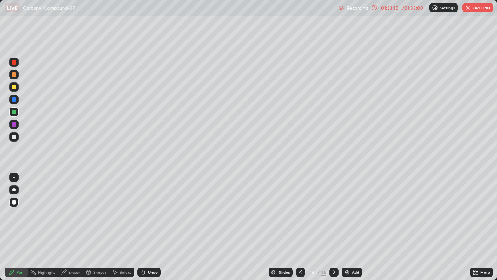
click at [14, 88] on div at bounding box center [14, 87] width 5 height 5
click at [13, 138] on div at bounding box center [14, 136] width 5 height 5
click at [300, 227] on icon at bounding box center [300, 272] width 6 height 6
click at [333, 227] on icon at bounding box center [334, 272] width 6 height 6
click at [70, 227] on div "Eraser" at bounding box center [74, 272] width 12 height 4
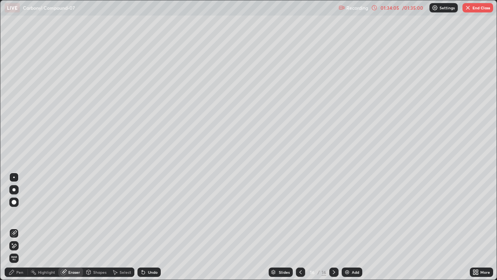
click at [18, 227] on div "Pen" at bounding box center [16, 271] width 23 height 9
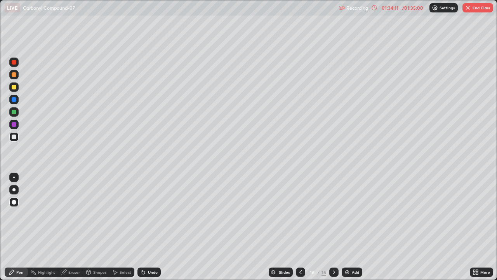
click at [13, 112] on div at bounding box center [14, 111] width 5 height 5
click at [10, 137] on div at bounding box center [13, 136] width 9 height 9
click at [14, 137] on div at bounding box center [14, 136] width 5 height 5
click at [17, 227] on div "Pen" at bounding box center [19, 272] width 7 height 4
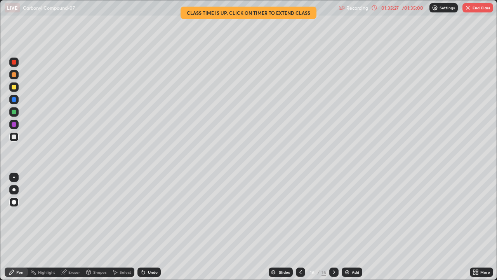
click at [300, 227] on icon at bounding box center [300, 272] width 6 height 6
click at [333, 227] on icon at bounding box center [334, 272] width 6 height 6
click at [15, 125] on div at bounding box center [14, 124] width 5 height 5
click at [151, 227] on div "Undo" at bounding box center [153, 272] width 10 height 4
click at [14, 139] on div at bounding box center [14, 136] width 5 height 5
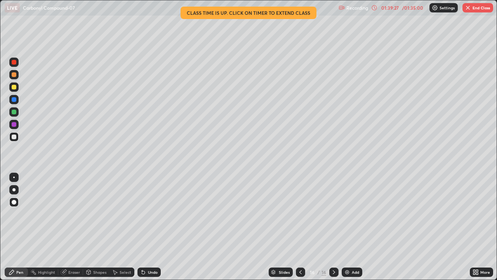
click at [16, 126] on div at bounding box center [13, 124] width 9 height 9
click at [300, 227] on icon at bounding box center [300, 272] width 6 height 6
click at [333, 227] on icon at bounding box center [334, 272] width 6 height 6
click at [12, 88] on div at bounding box center [14, 87] width 5 height 5
click at [479, 9] on button "End Class" at bounding box center [477, 7] width 31 height 9
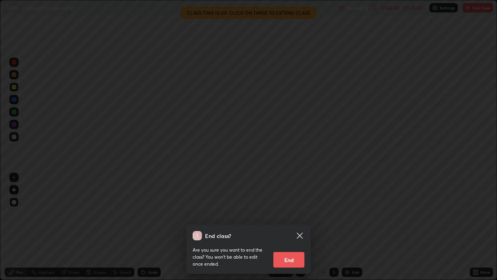
click at [294, 227] on button "End" at bounding box center [288, 260] width 31 height 16
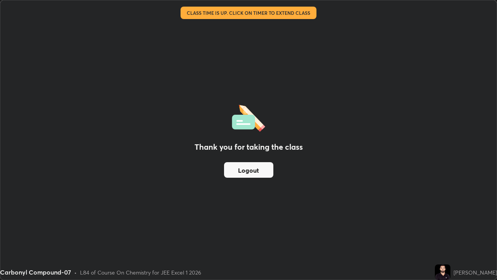
click at [264, 170] on button "Logout" at bounding box center [248, 170] width 49 height 16
